Goal: Task Accomplishment & Management: Use online tool/utility

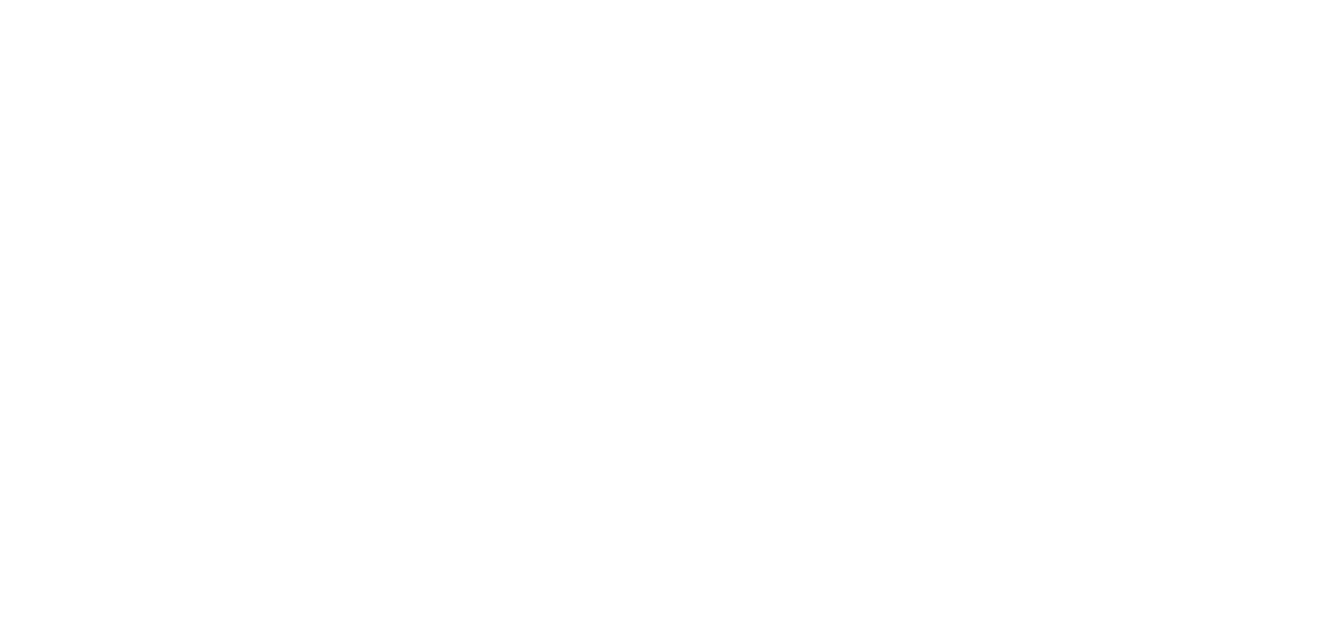
drag, startPoint x: 0, startPoint y: 0, endPoint x: 1204, endPoint y: 32, distance: 1204.7
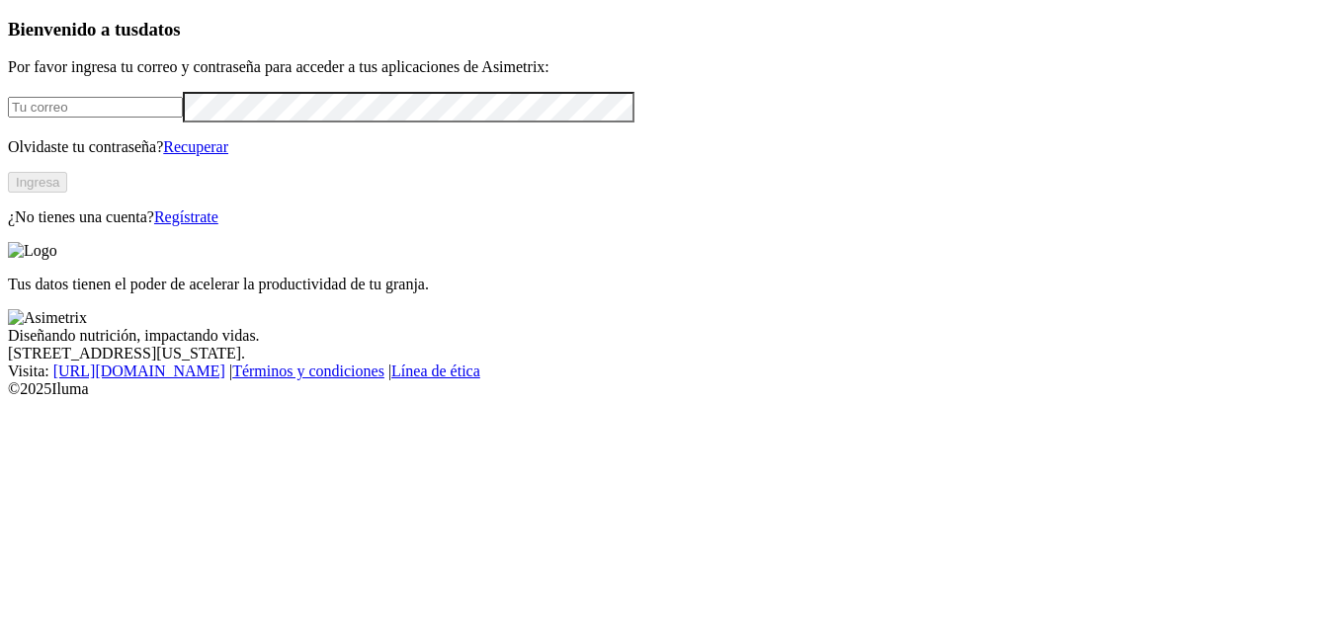
type input "[EMAIL_ADDRESS][DOMAIN_NAME]"
click at [67, 193] on button "Ingresa" at bounding box center [37, 182] width 59 height 21
